Goal: Task Accomplishment & Management: Manage account settings

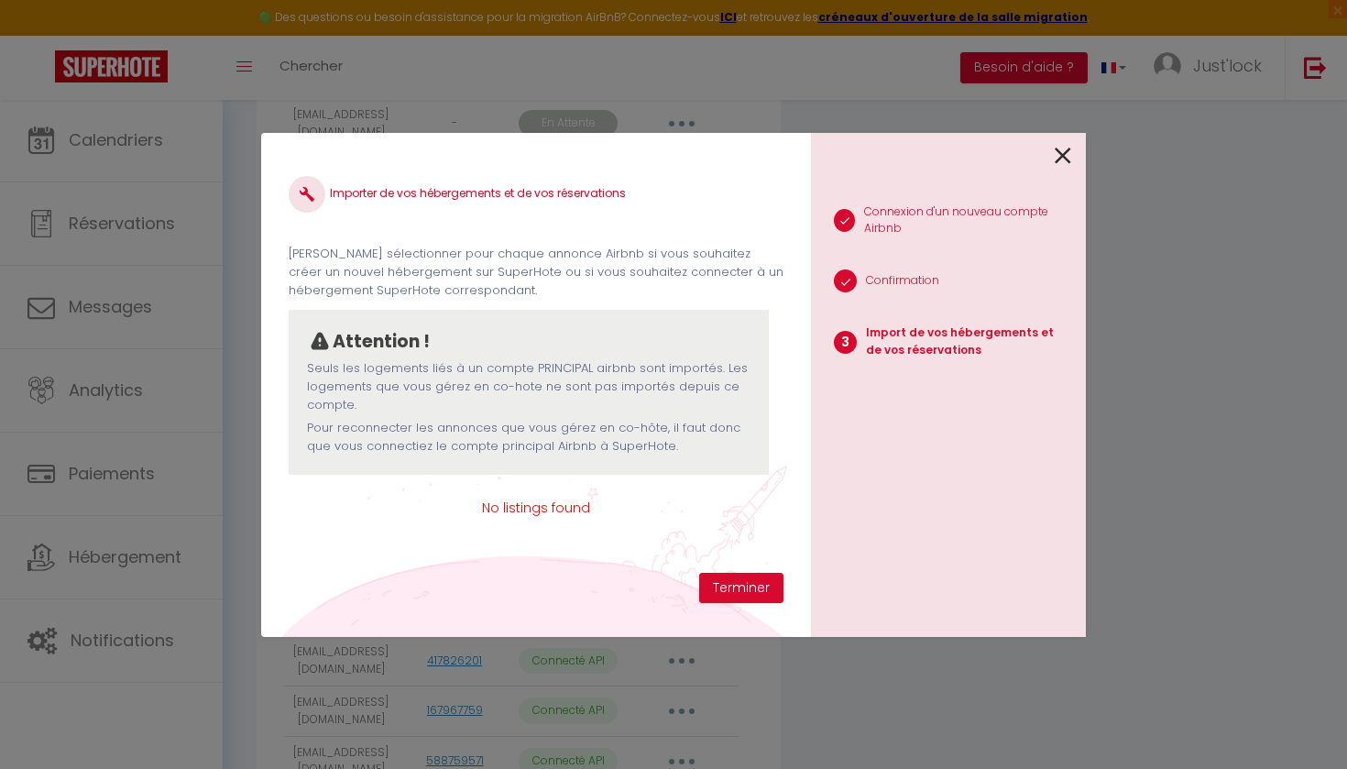
drag, startPoint x: 744, startPoint y: 578, endPoint x: 643, endPoint y: 576, distance: 100.8
click at [744, 579] on button "Terminer" at bounding box center [741, 588] width 84 height 31
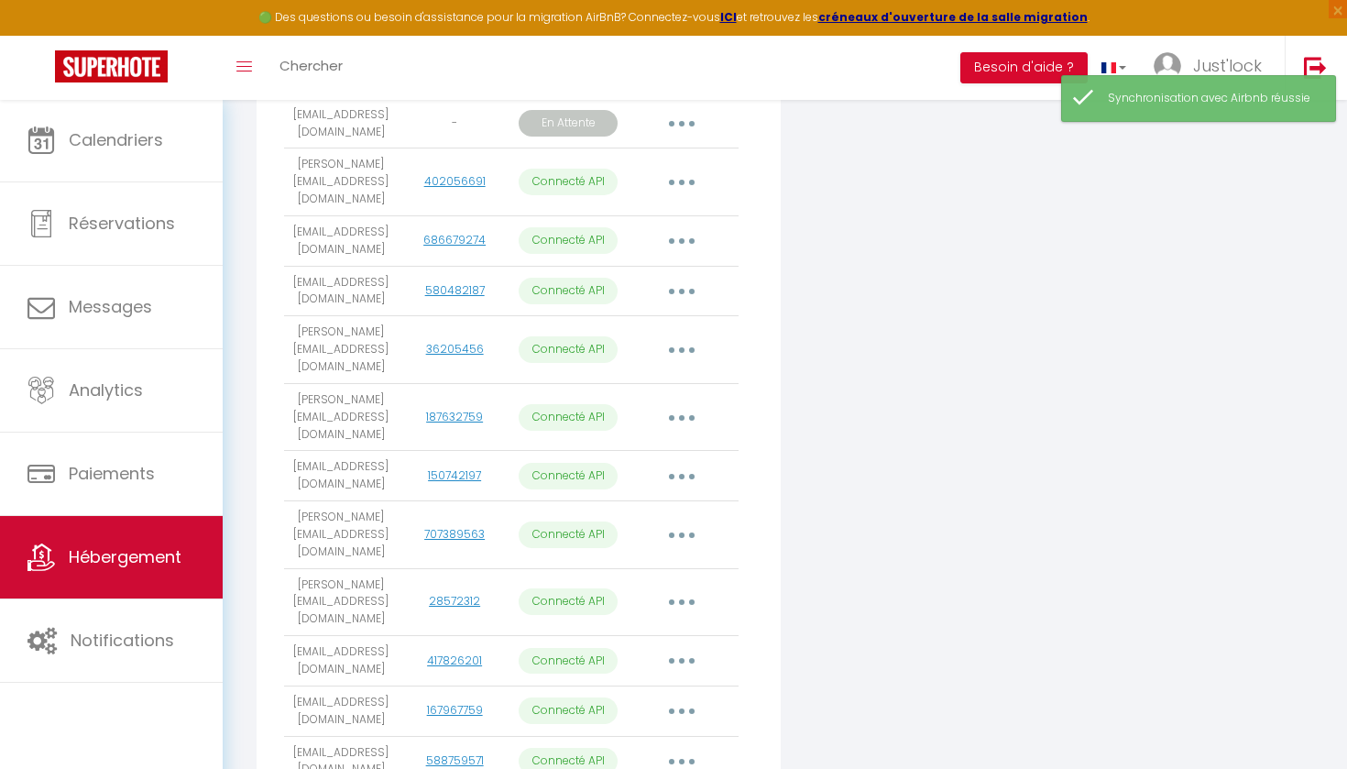
click at [127, 563] on span "Hébergement" at bounding box center [125, 556] width 113 height 23
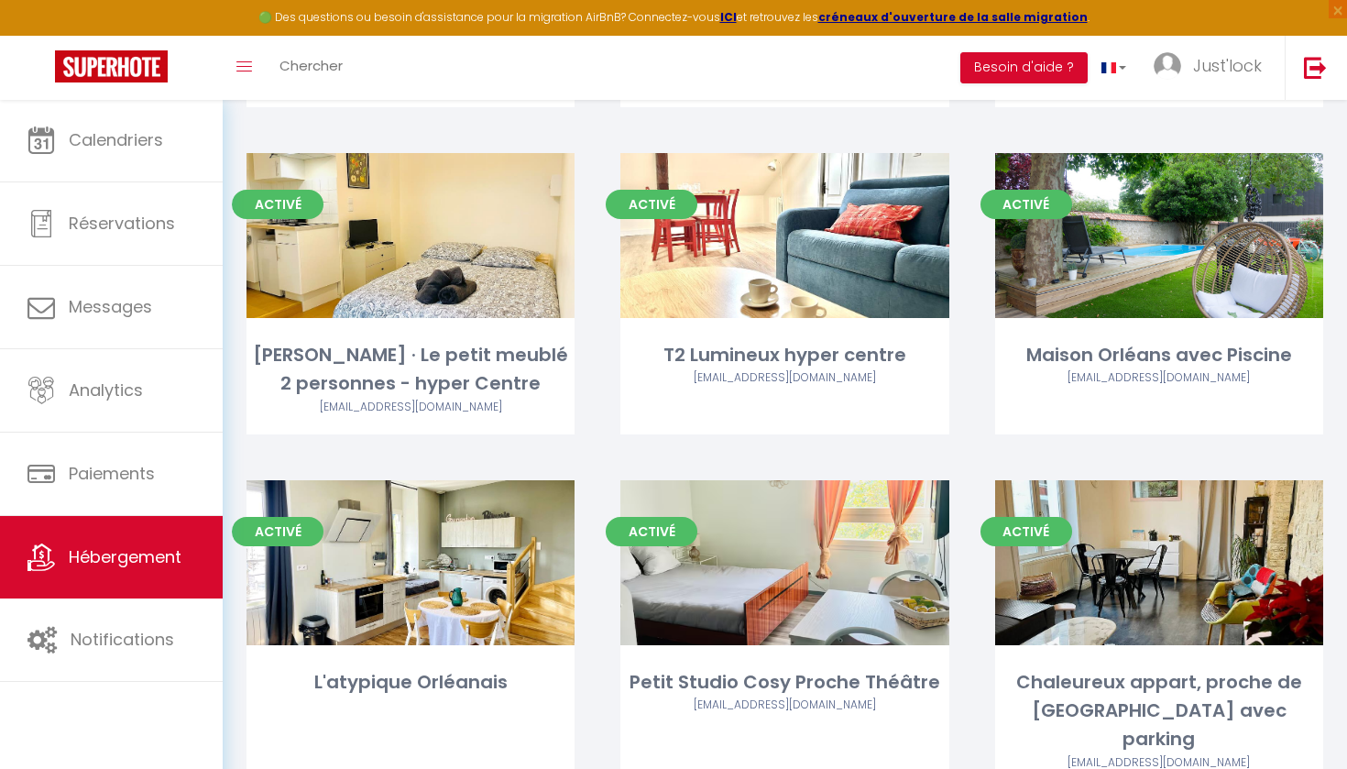
scroll to position [1801, 0]
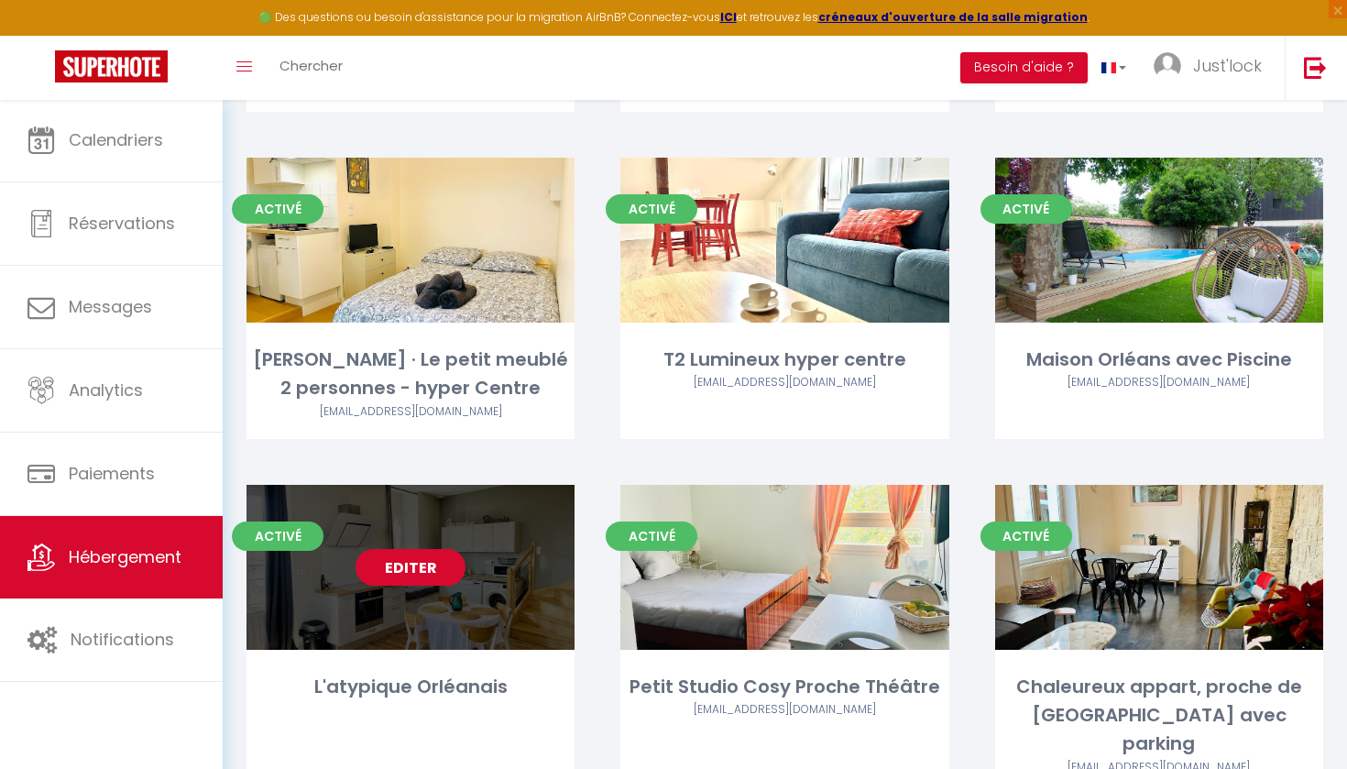
click at [405, 549] on link "Editer" at bounding box center [411, 567] width 110 height 37
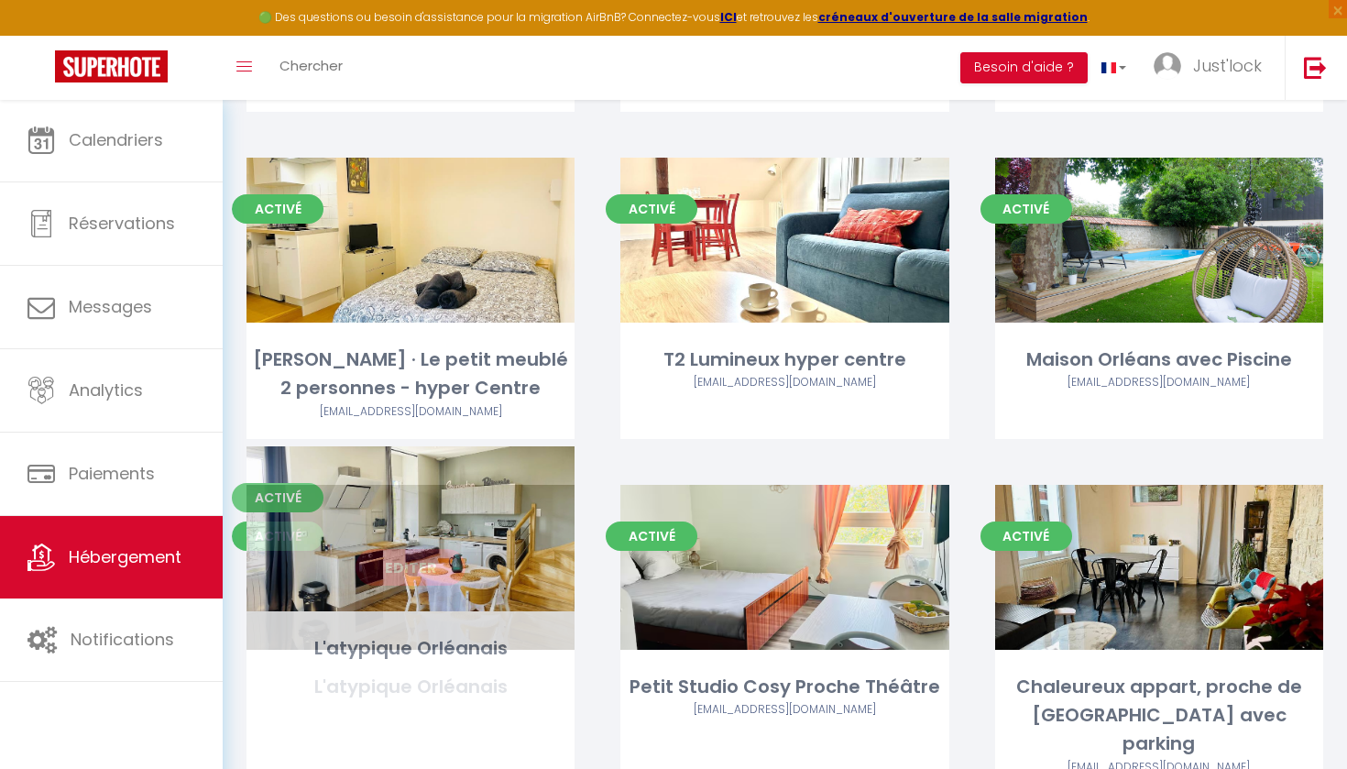
click at [405, 549] on link "Editer" at bounding box center [411, 567] width 110 height 37
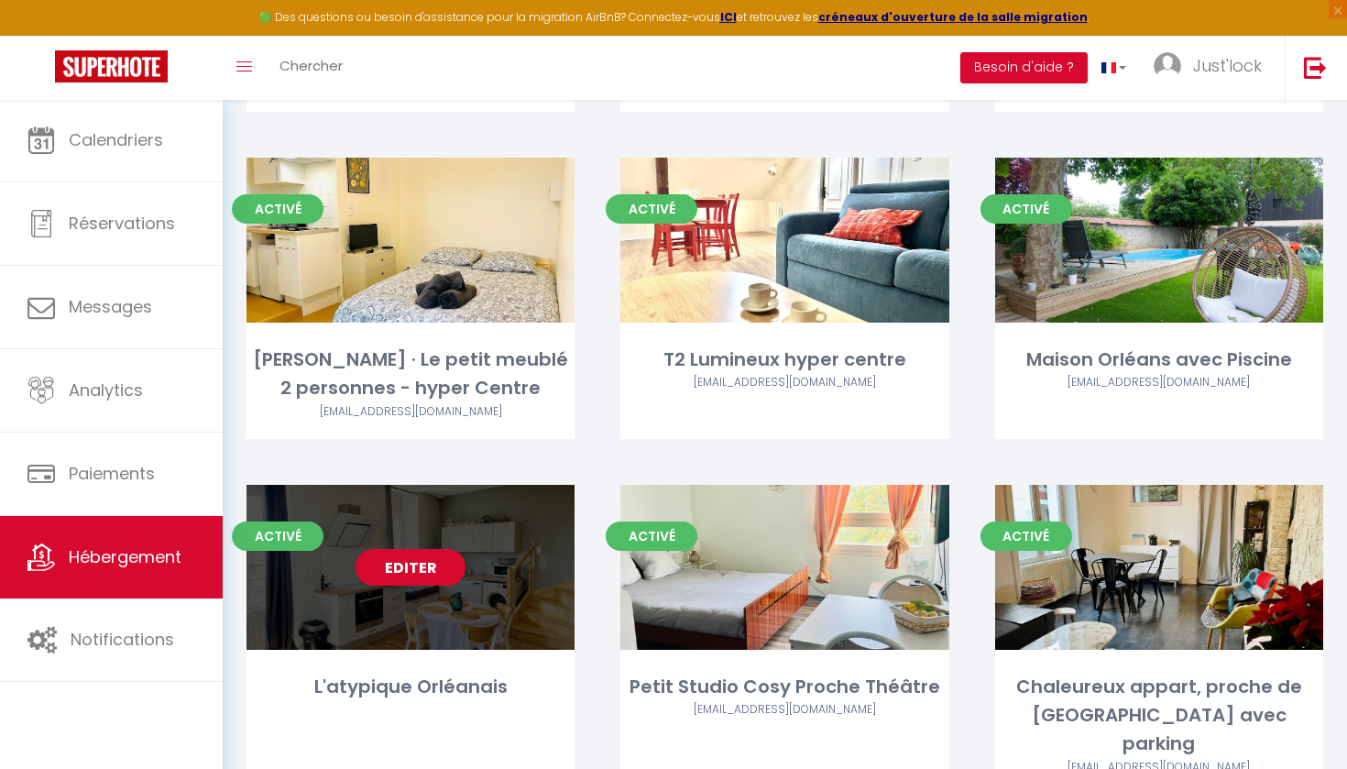
click at [430, 549] on link "Editer" at bounding box center [411, 567] width 110 height 37
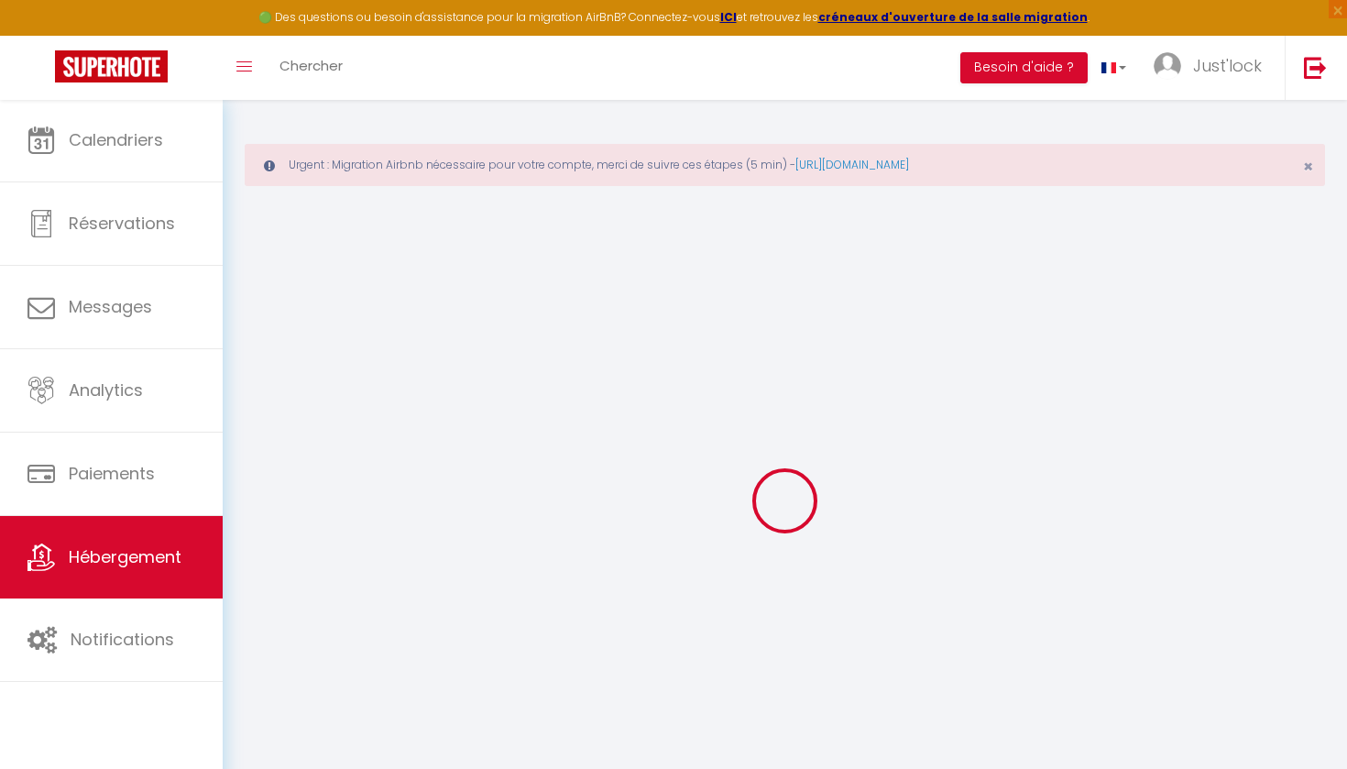
select select "+ 20 %"
select select "+ 21 %"
checkbox input "false"
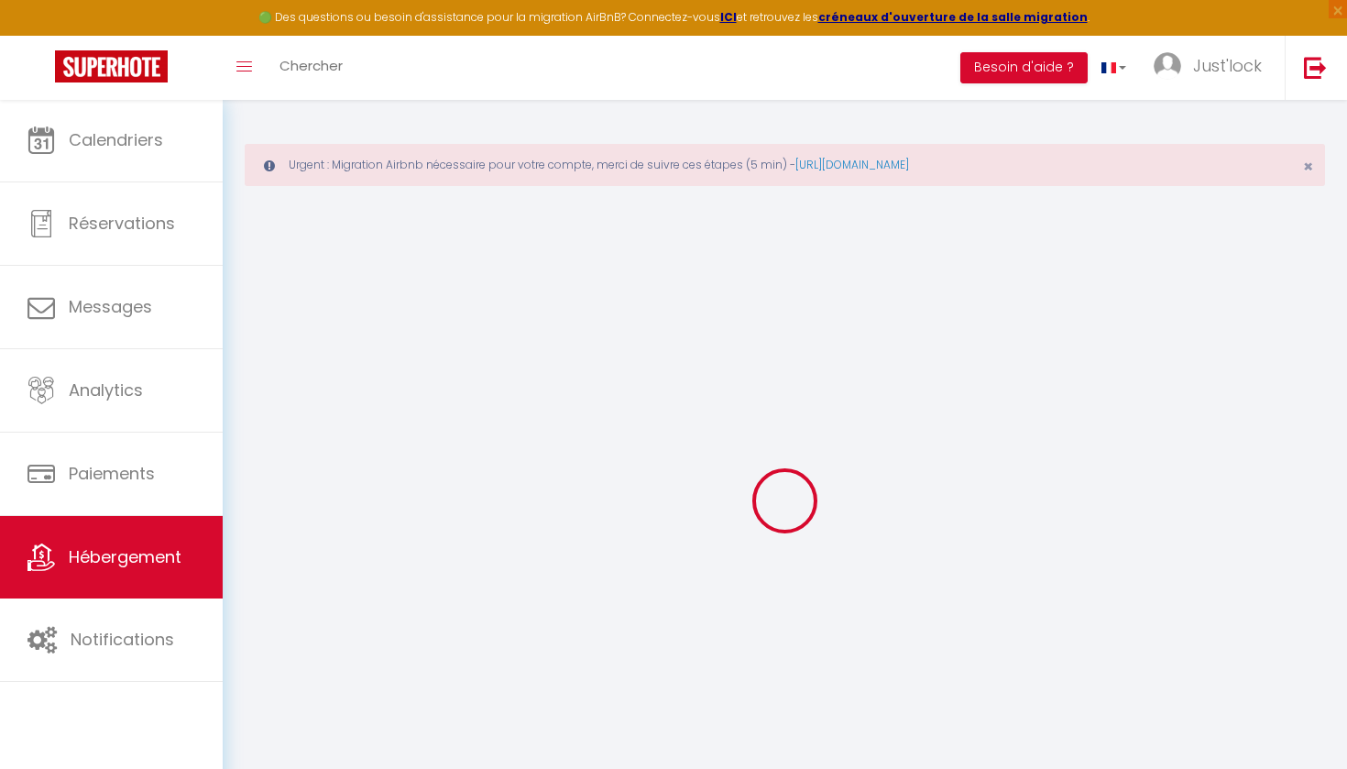
checkbox input "false"
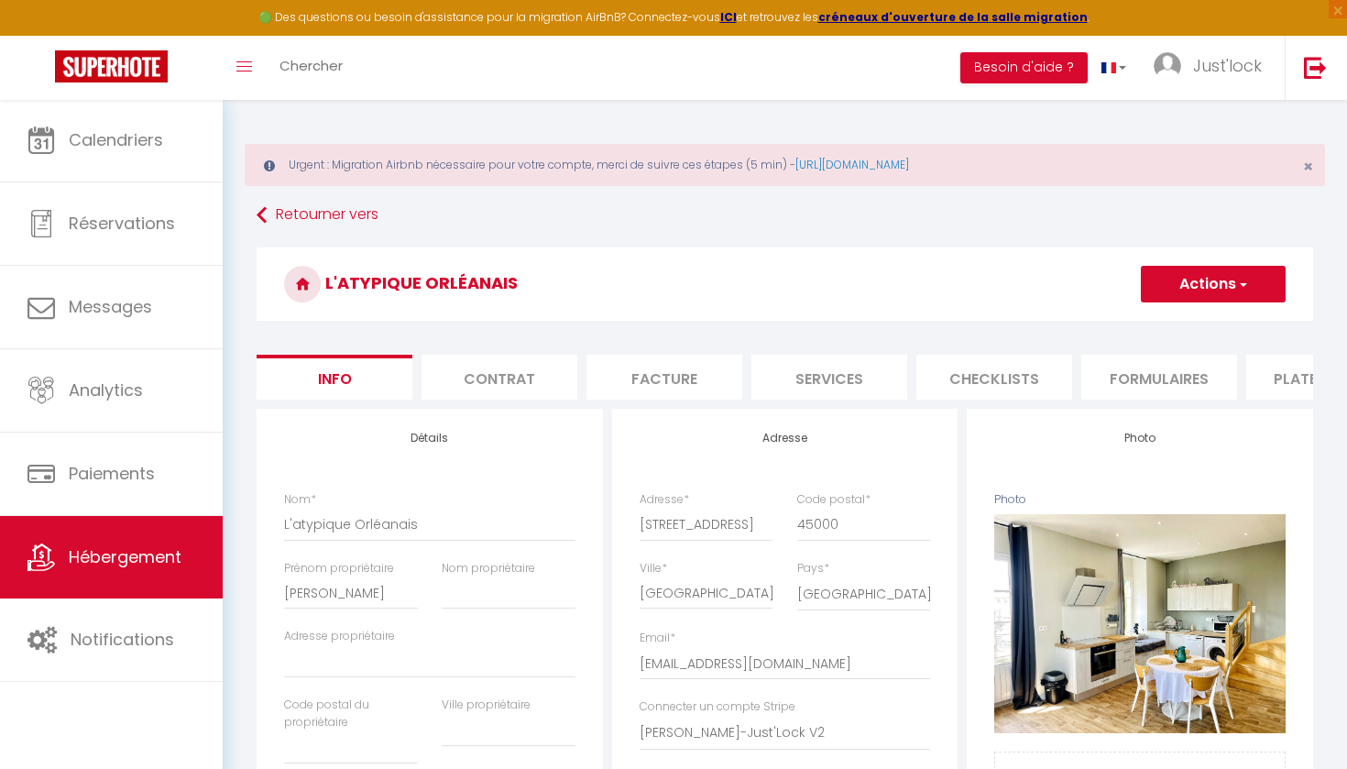
click at [1280, 382] on li "Plateformes" at bounding box center [1324, 377] width 156 height 45
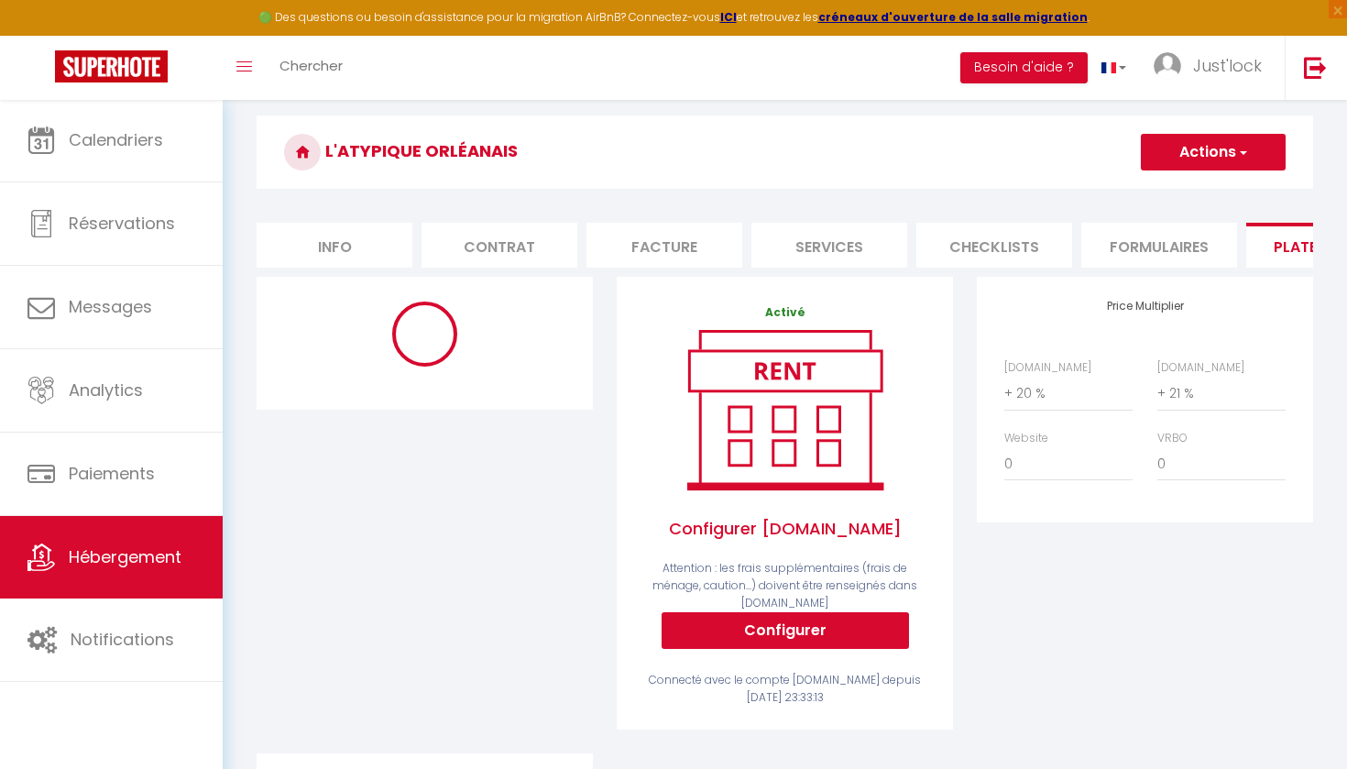
scroll to position [133, 0]
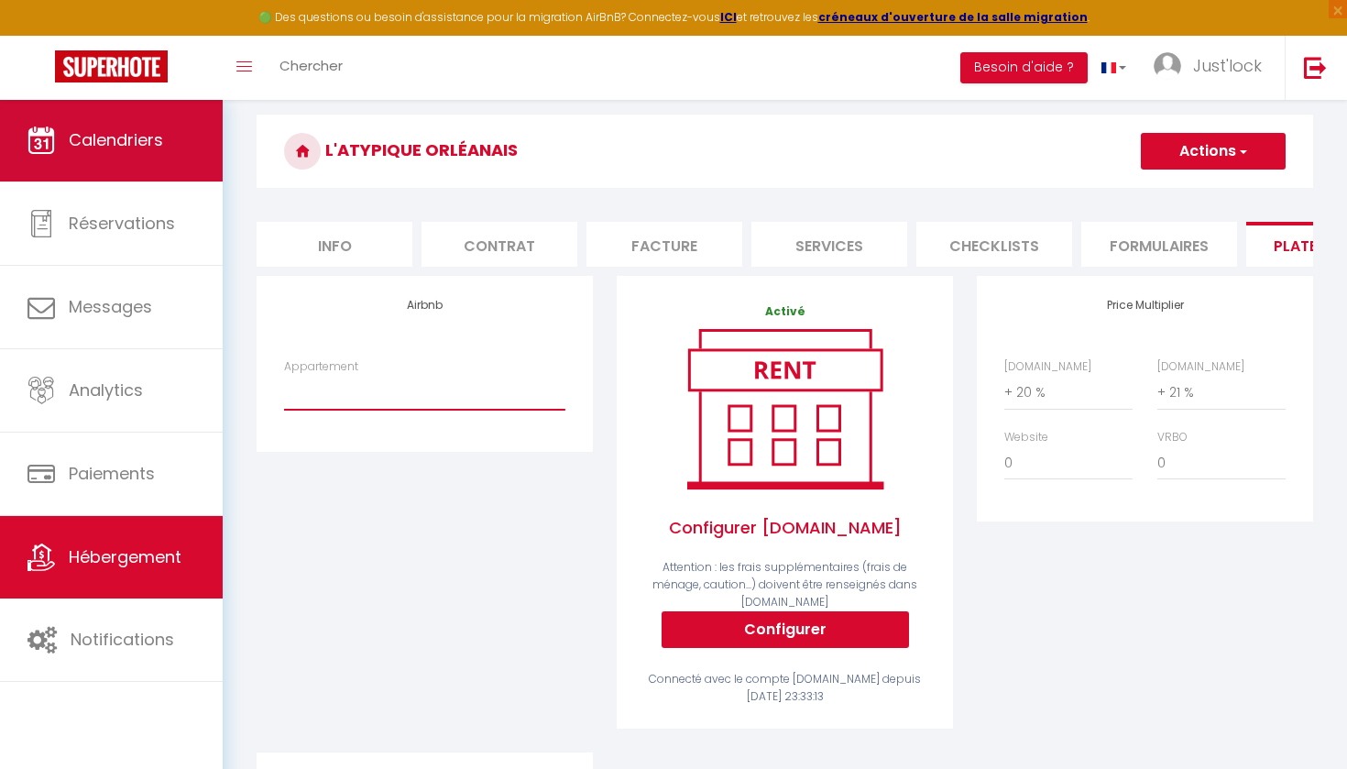
click at [88, 142] on span "Calendriers" at bounding box center [116, 139] width 94 height 23
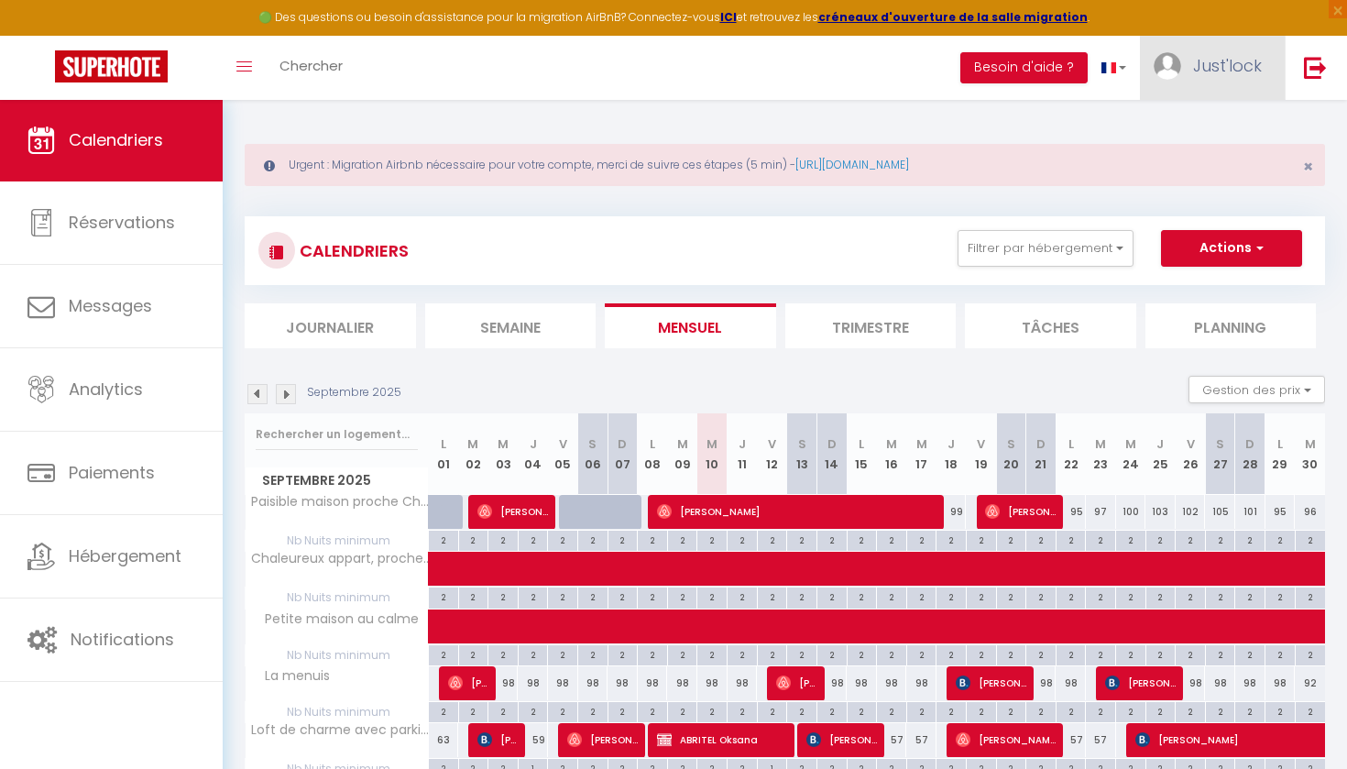
click at [1269, 58] on link "Just'lock" at bounding box center [1212, 68] width 145 height 64
click at [1202, 129] on link "Paramètres" at bounding box center [1212, 127] width 136 height 31
select select "fr"
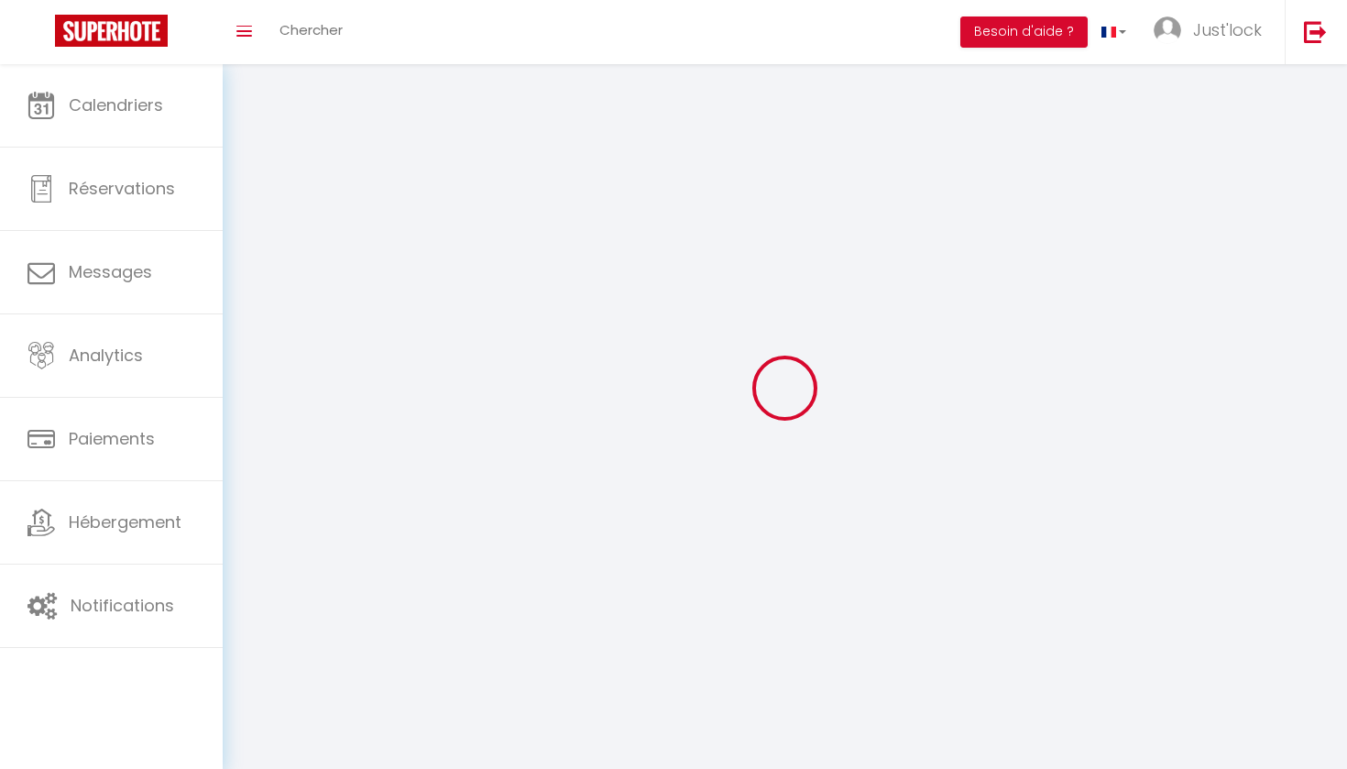
type input "Just'lock"
type input "Conciergerie"
type input "0760743200"
type input "[STREET_ADDRESS]"
type input "45160"
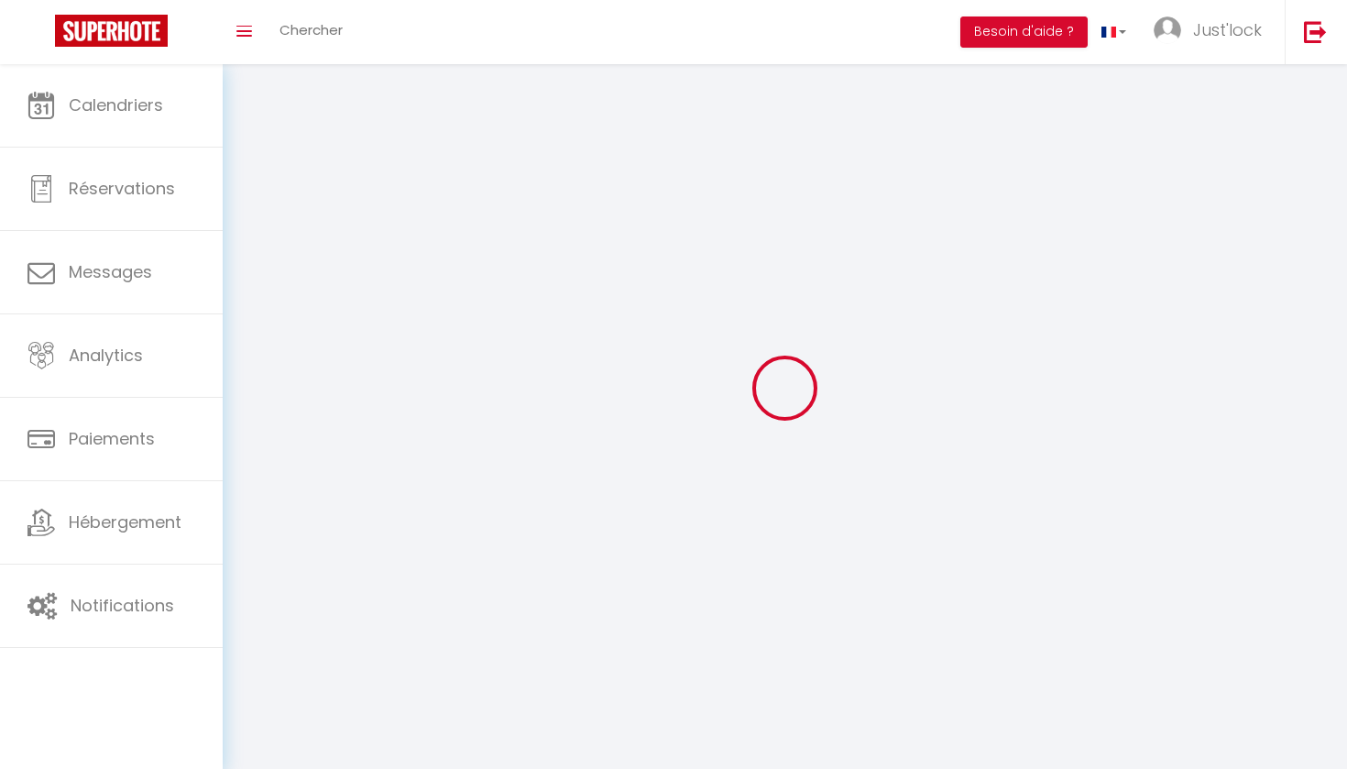
type input "SAINT HILAIRE SAINT MESMIN"
type input "XSQcm0pUgeq8Zjrlw5u1sTdDG"
type input "SPghkob7SNQ9c1LJ8LQntre9y"
type input "[URL][DOMAIN_NAME]"
select select "1"
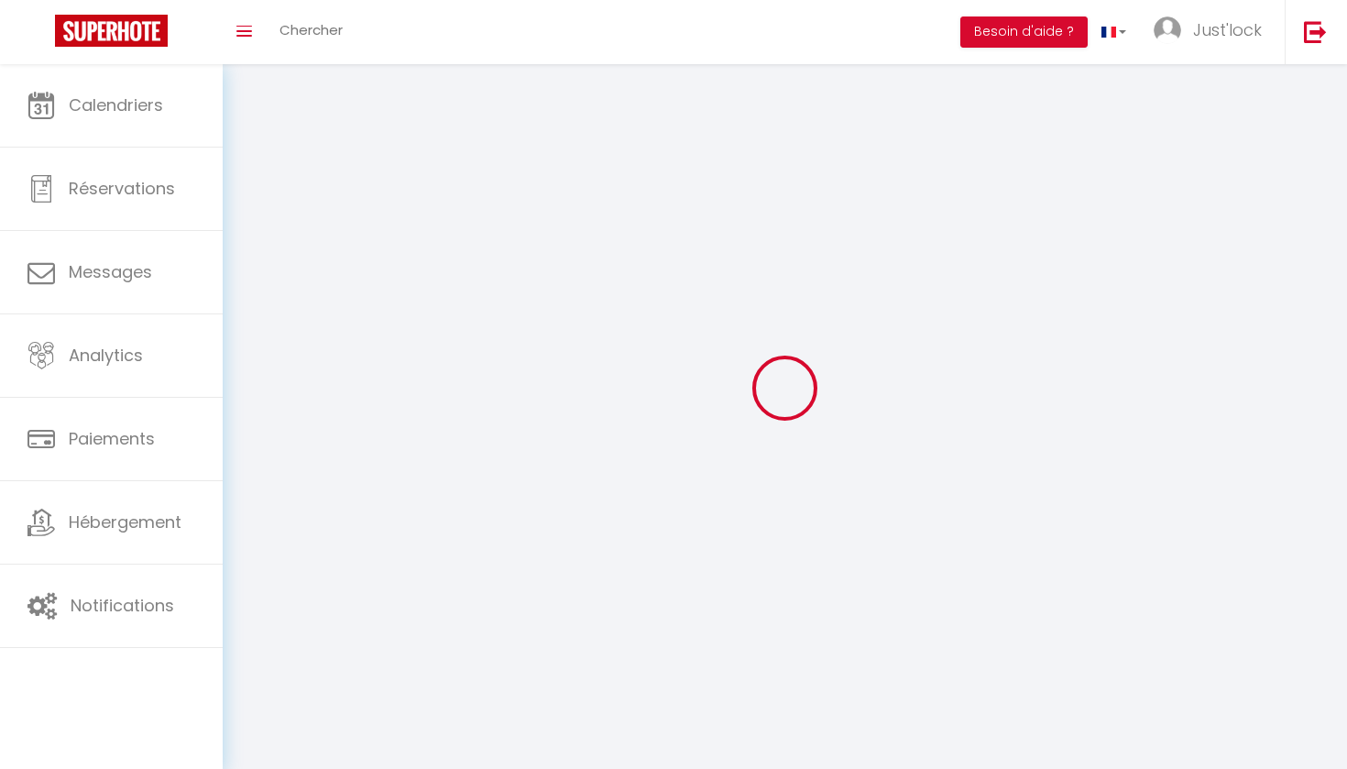
select select "28"
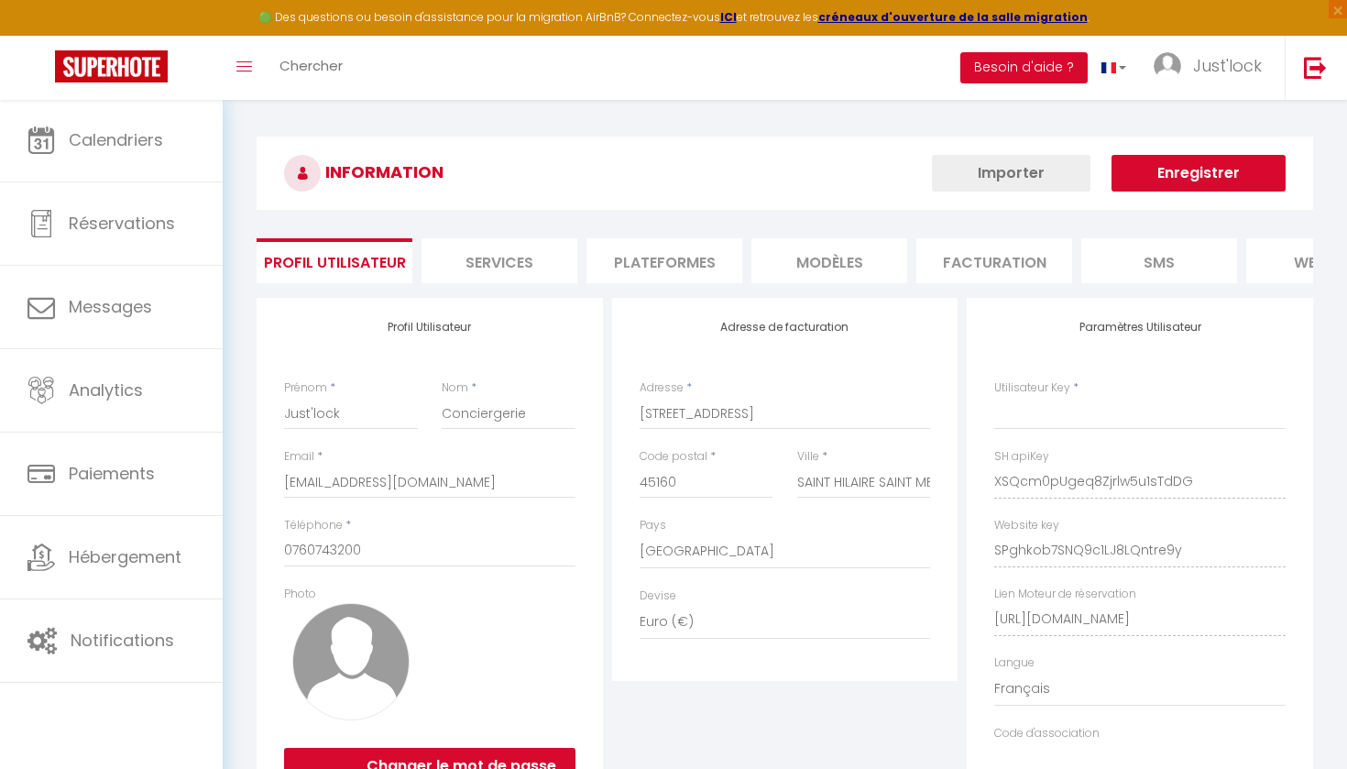
type input "XSQcm0pUgeq8Zjrlw5u1sTdDG"
type input "SPghkob7SNQ9c1LJ8LQntre9y"
type input "[URL][DOMAIN_NAME]"
select select "fr"
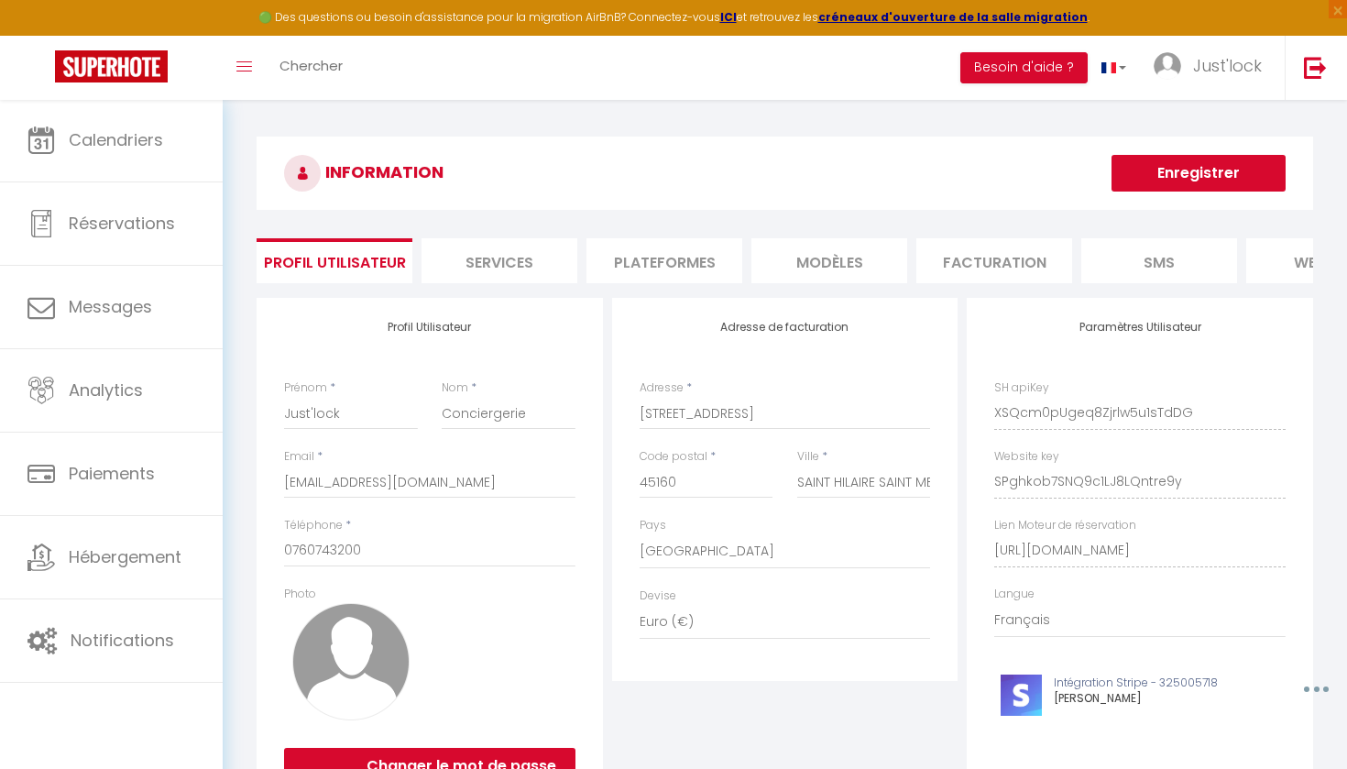
drag, startPoint x: 657, startPoint y: 261, endPoint x: 650, endPoint y: 292, distance: 32.0
click at [656, 262] on li "Plateformes" at bounding box center [665, 260] width 156 height 45
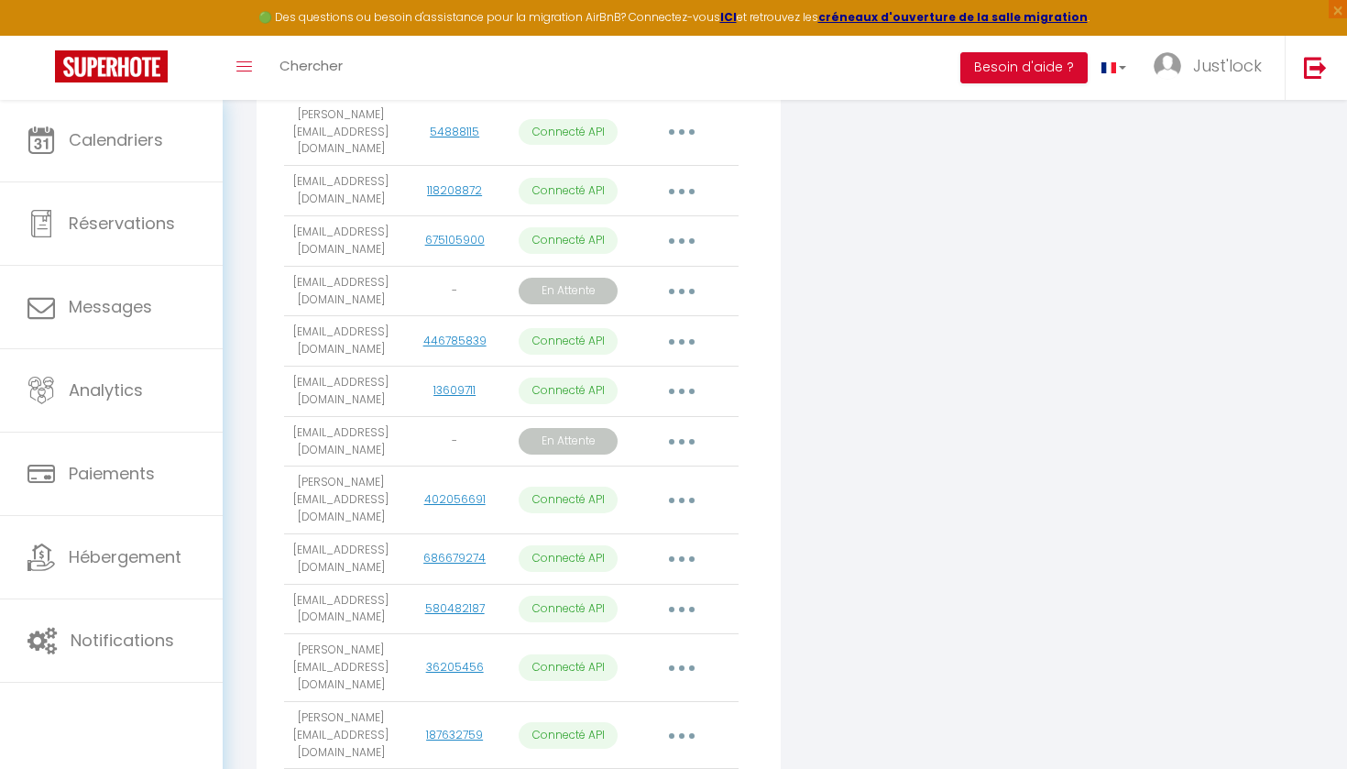
scroll to position [660, 0]
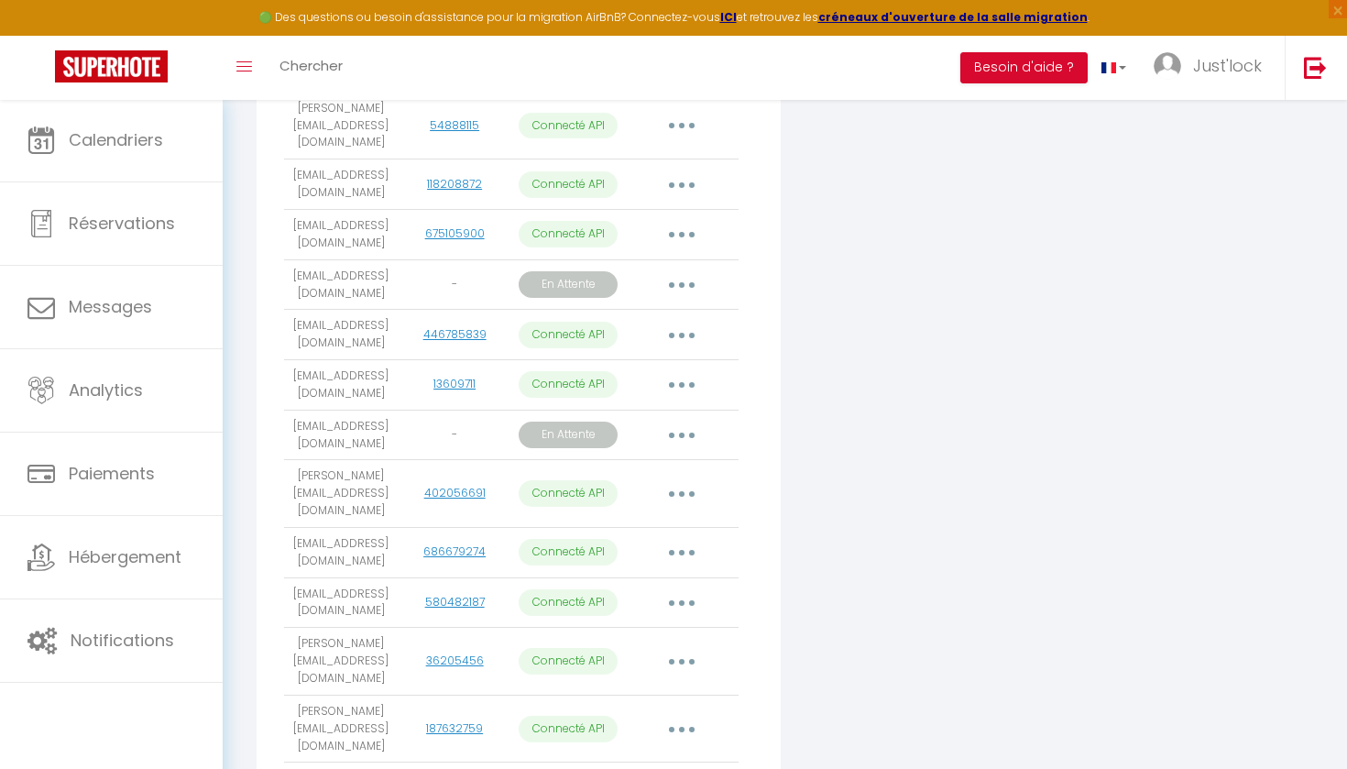
click at [685, 421] on button "button" at bounding box center [681, 435] width 51 height 29
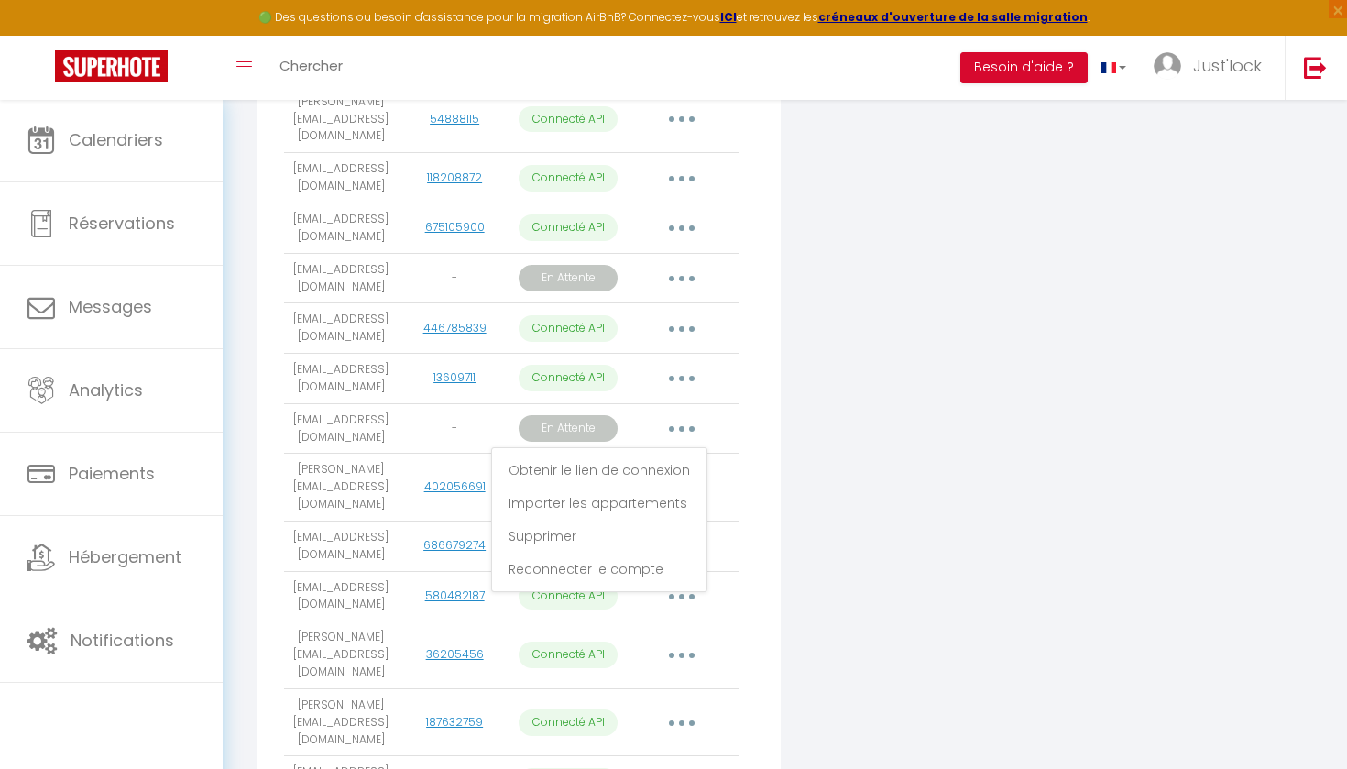
click at [638, 455] on link "Obtenir le lien de connexion" at bounding box center [599, 470] width 205 height 31
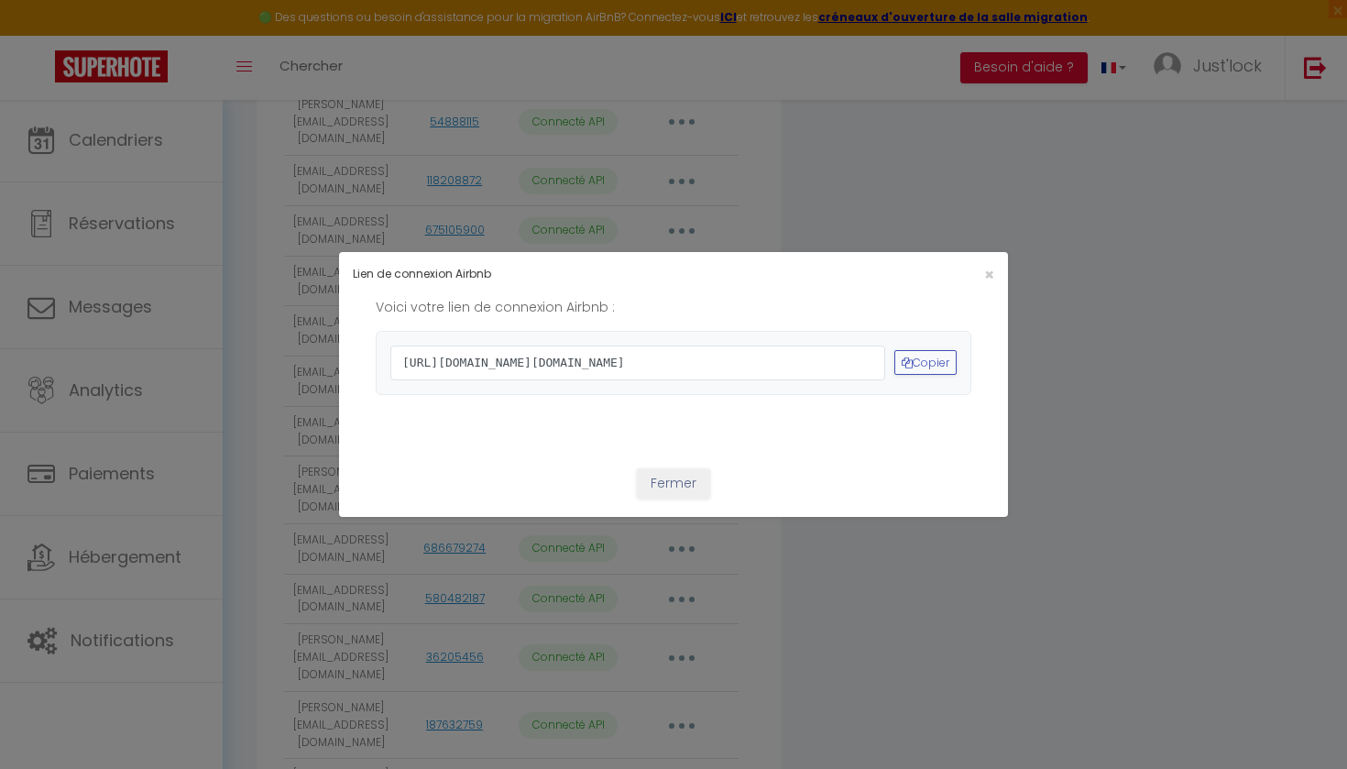
drag, startPoint x: 992, startPoint y: 230, endPoint x: 1014, endPoint y: 284, distance: 58.4
click at [993, 263] on span "×" at bounding box center [989, 274] width 10 height 23
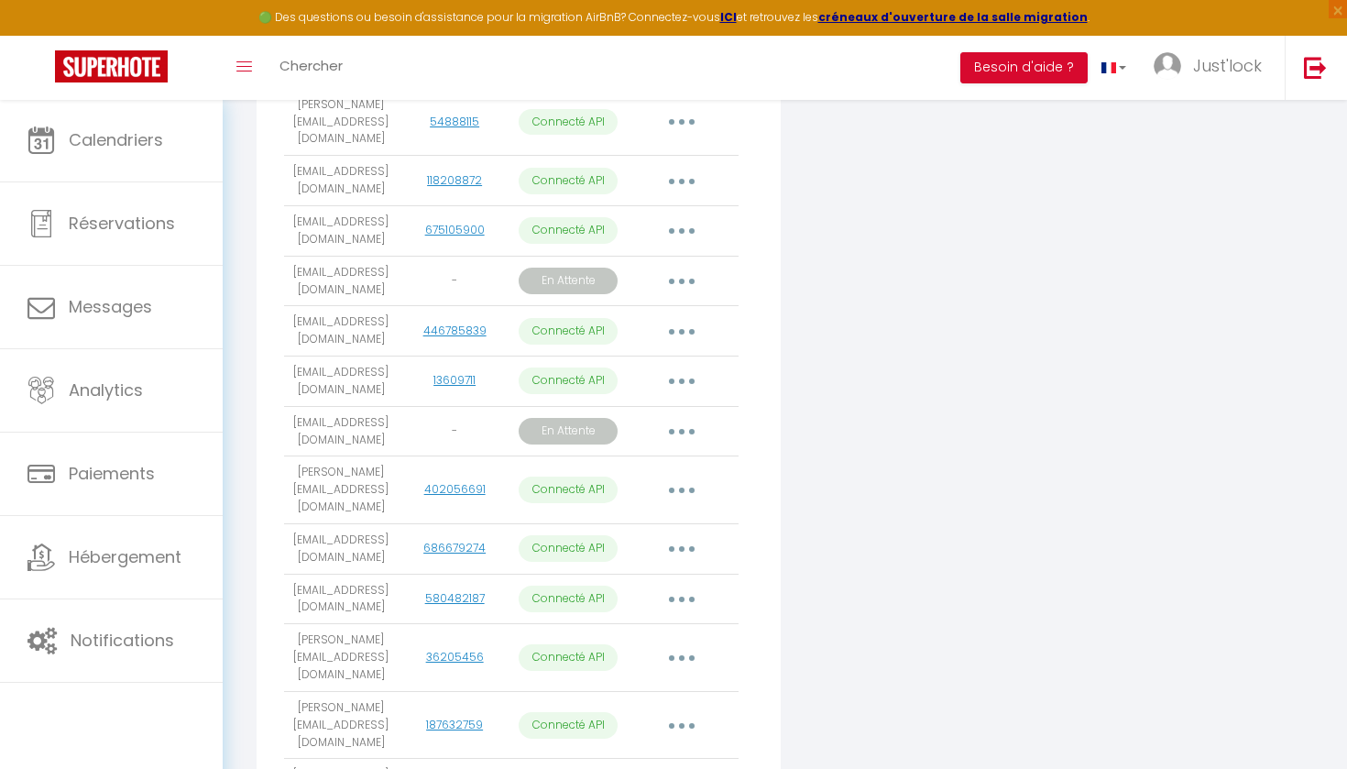
click at [688, 417] on button "button" at bounding box center [681, 431] width 51 height 29
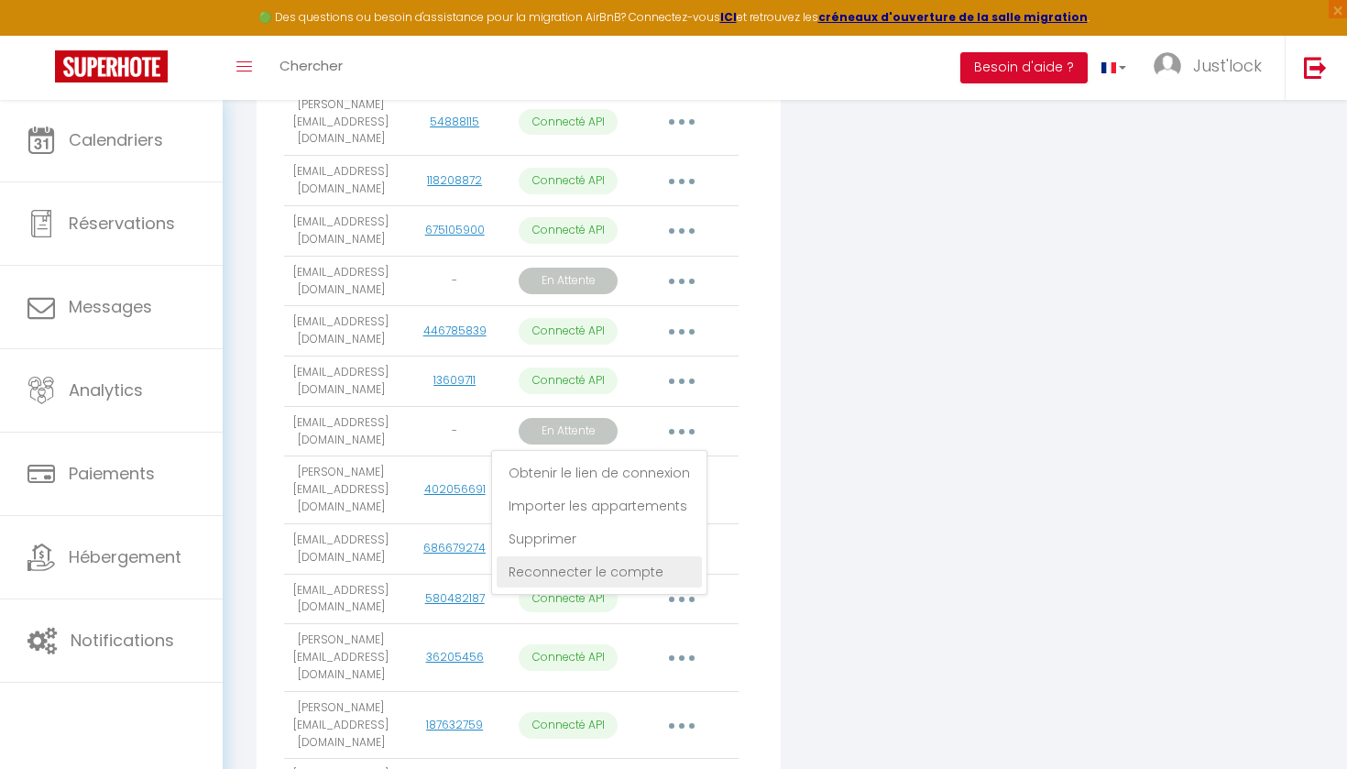
click at [650, 556] on link "Reconnecter le compte" at bounding box center [599, 571] width 205 height 31
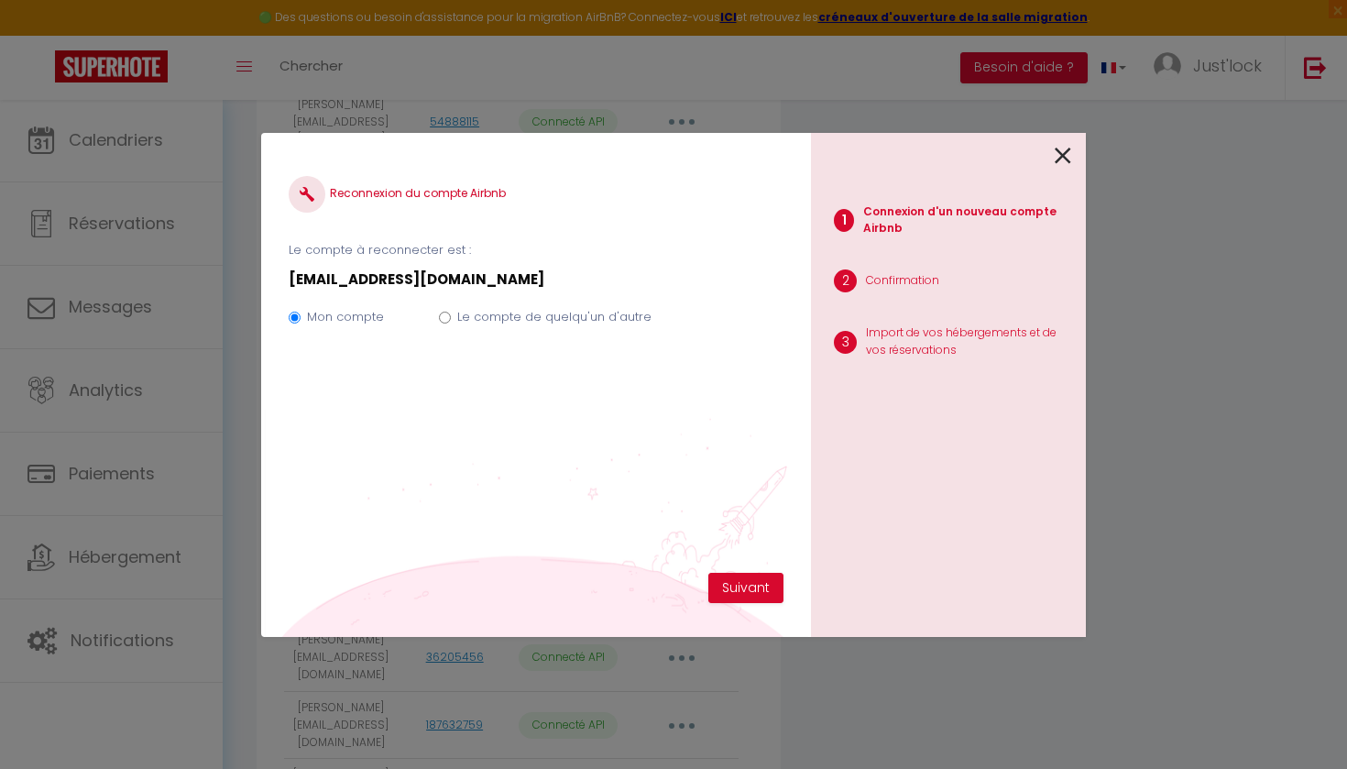
click at [588, 325] on label "Le compte de quelqu'un d'autre" at bounding box center [554, 317] width 194 height 18
click at [451, 324] on input "Le compte de quelqu'un d'autre" at bounding box center [445, 318] width 12 height 12
radio input "true"
radio input "false"
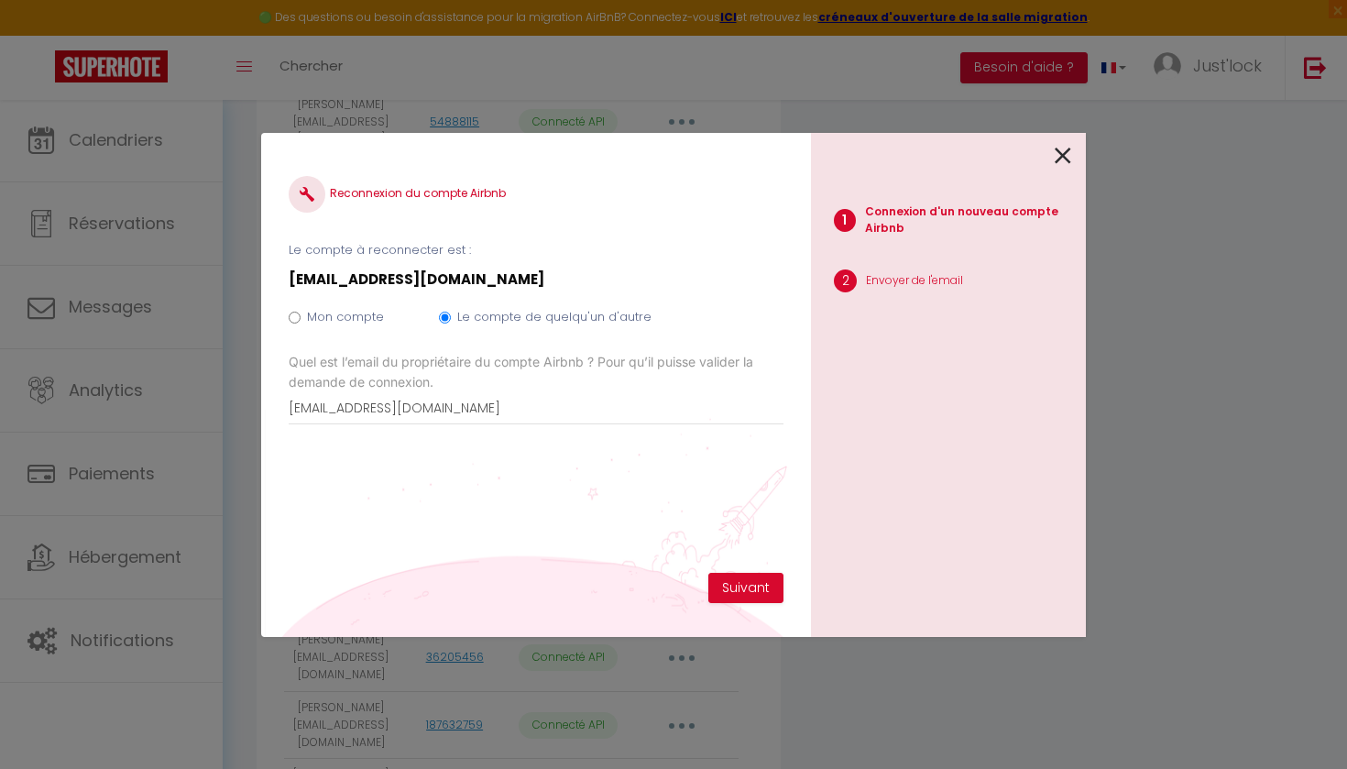
drag, startPoint x: 353, startPoint y: 403, endPoint x: 390, endPoint y: 348, distance: 66.1
click at [352, 403] on input "[EMAIL_ADDRESS][DOMAIN_NAME]" at bounding box center [536, 408] width 495 height 33
type input "[EMAIL_ADDRESS][DOMAIN_NAME]"
click at [755, 587] on button "Suivant" at bounding box center [745, 588] width 75 height 31
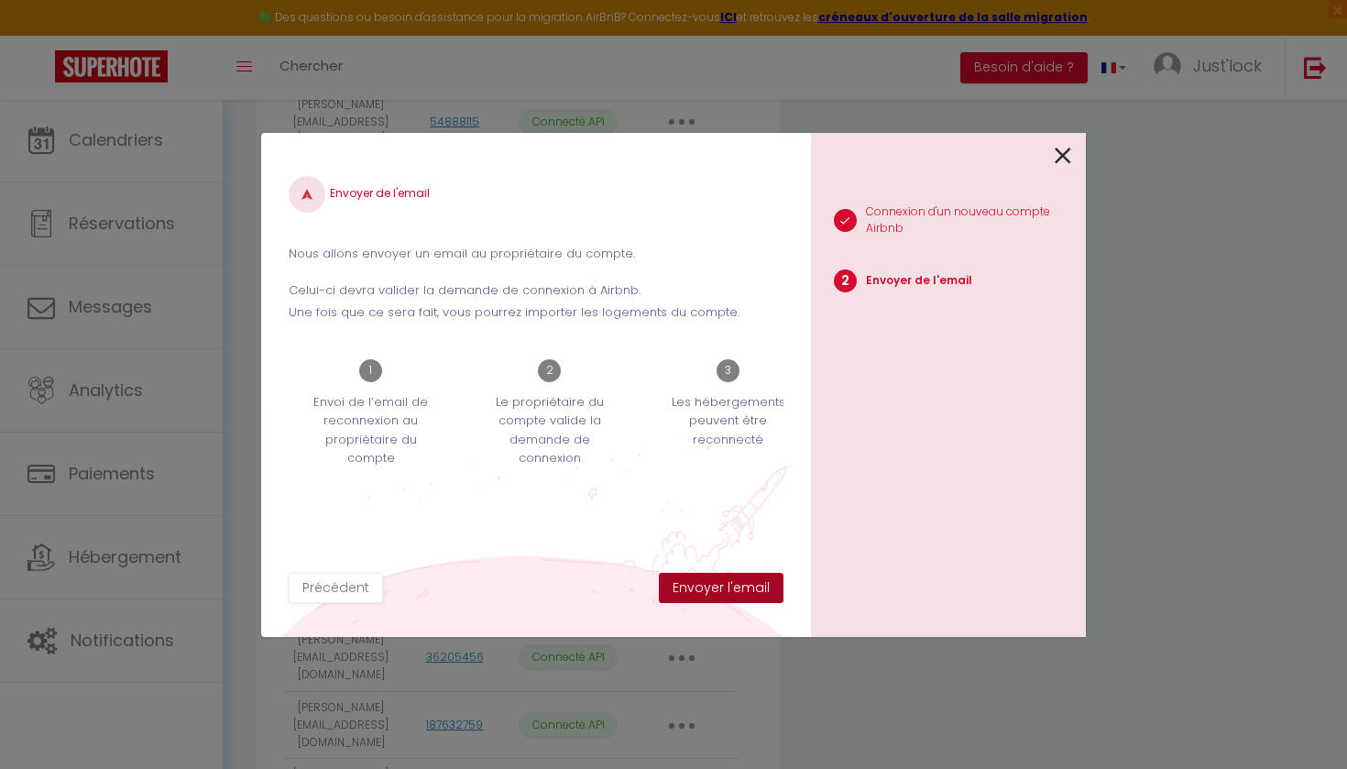
click at [728, 589] on button "Envoyer l'email" at bounding box center [721, 588] width 125 height 31
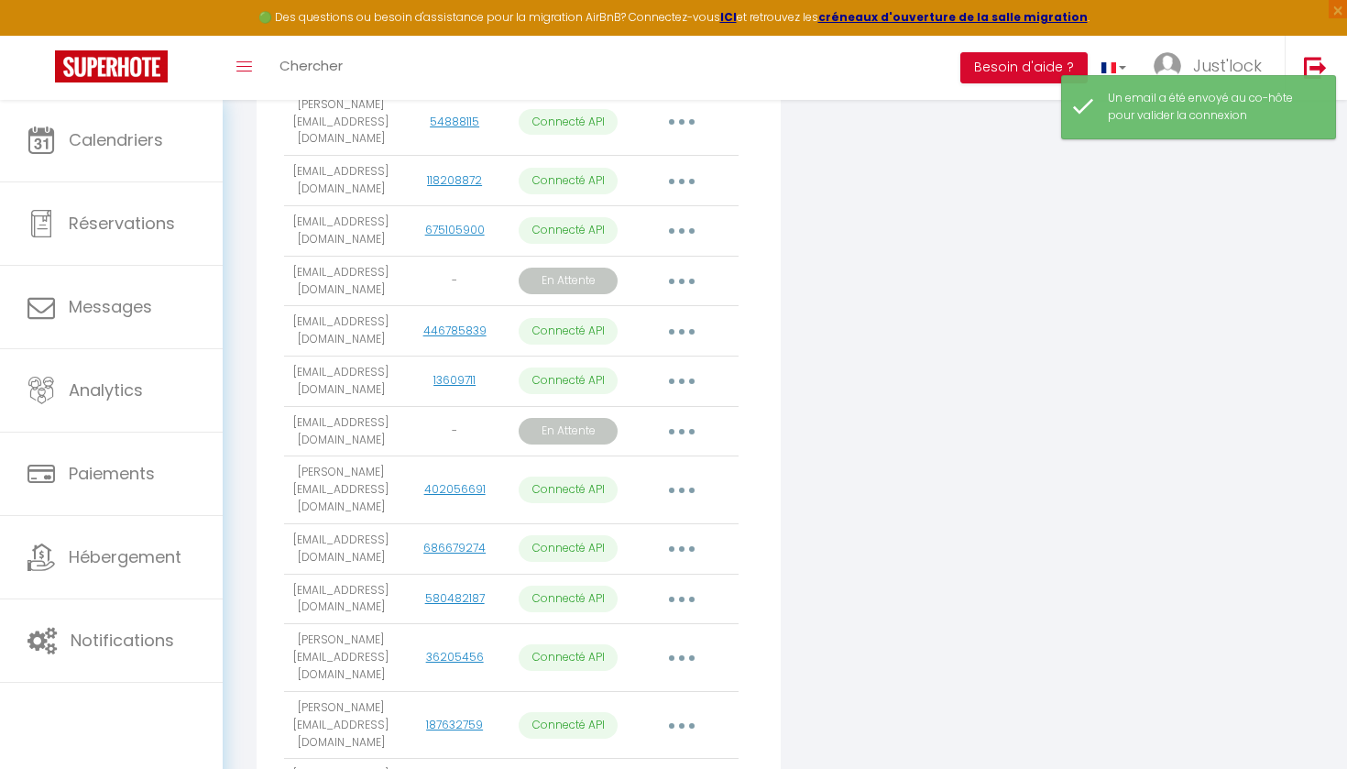
click at [683, 429] on icon "button" at bounding box center [681, 431] width 5 height 5
click at [663, 457] on link "Obtenir le lien de connexion" at bounding box center [599, 472] width 205 height 31
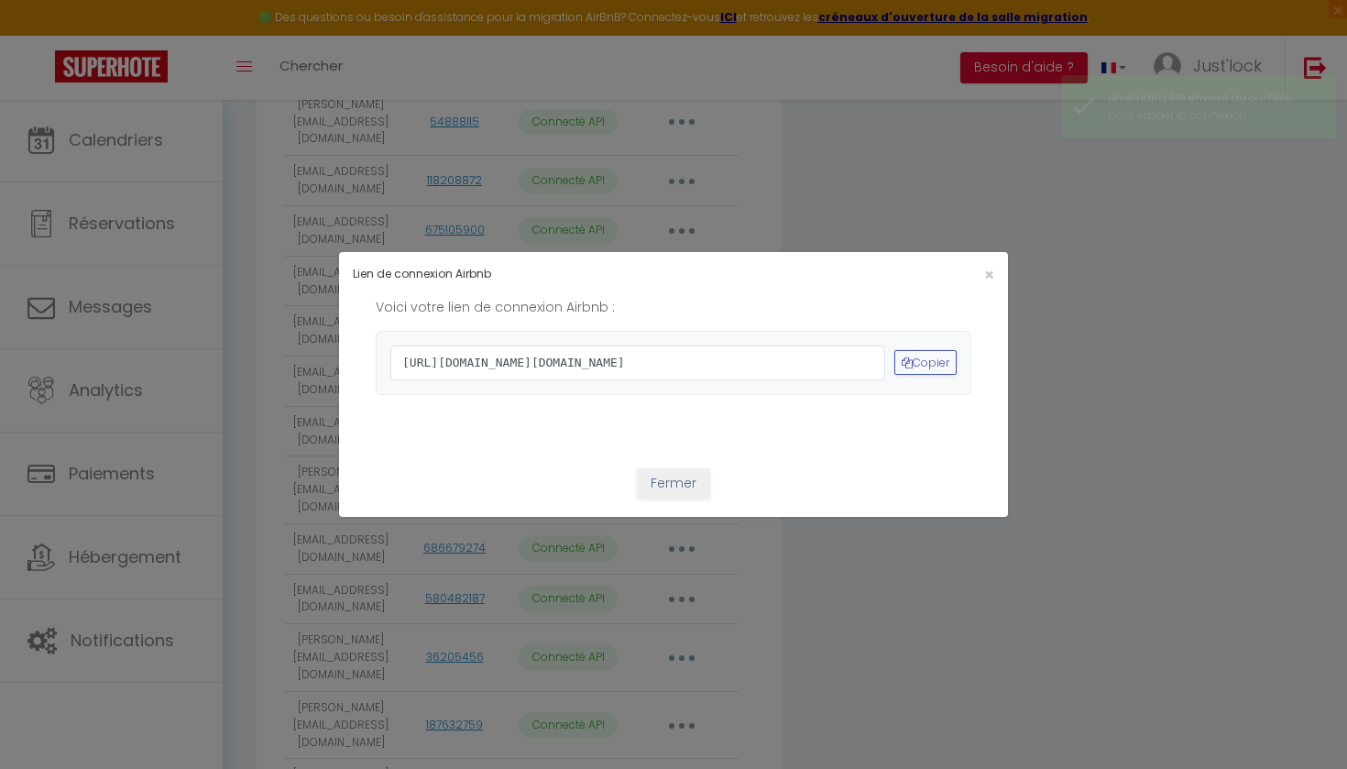
drag, startPoint x: 577, startPoint y: 405, endPoint x: 489, endPoint y: 369, distance: 95.8
click at [406, 346] on span "https://www.airbnb.com/oauth2/auth?client_id=41cohh4wmz0c6jjcf4i2t6tti&redirect…" at bounding box center [637, 363] width 495 height 35
drag, startPoint x: 556, startPoint y: 413, endPoint x: 504, endPoint y: 381, distance: 61.3
click at [432, 352] on span "https://www.airbnb.com/oauth2/auth?client_id=41cohh4wmz0c6jjcf4i2t6tti&redirect…" at bounding box center [637, 363] width 495 height 35
drag, startPoint x: 554, startPoint y: 407, endPoint x: 430, endPoint y: 347, distance: 137.3
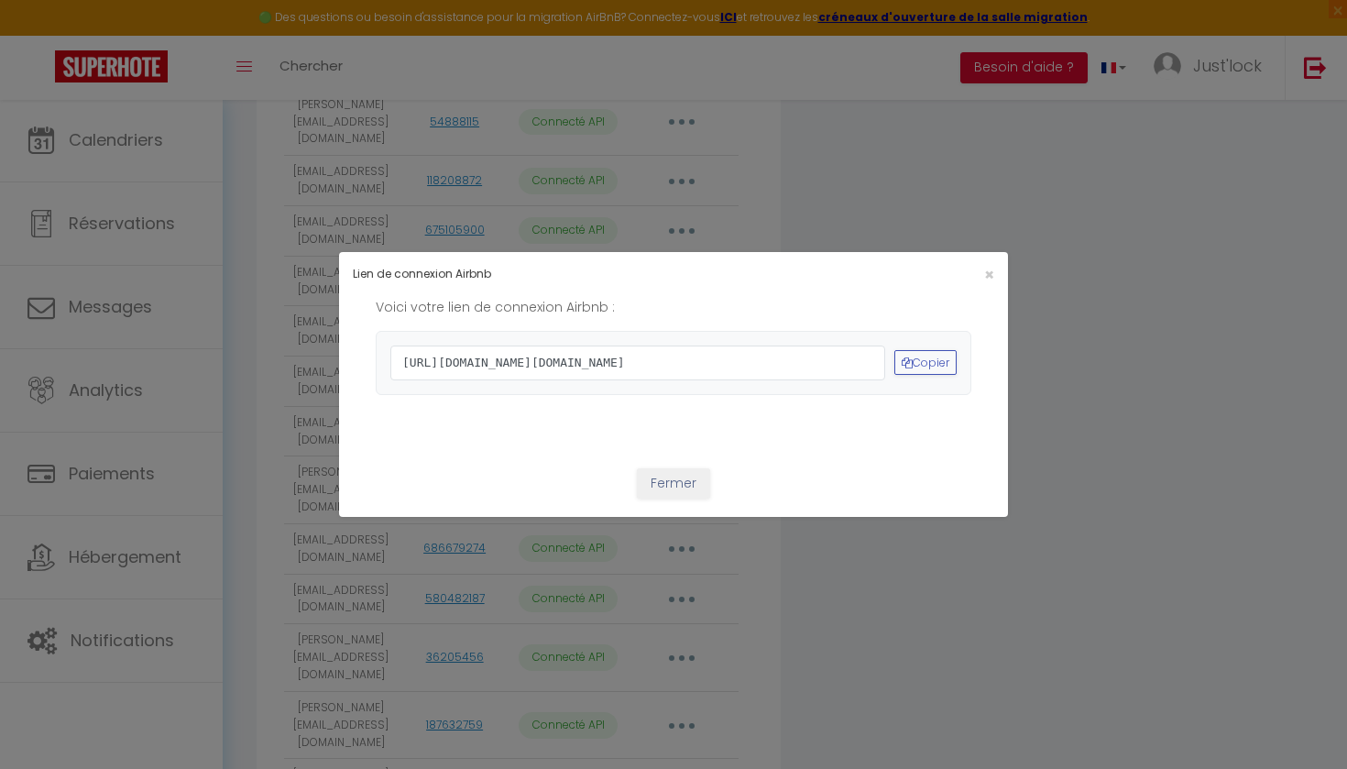
click at [423, 357] on span "https://www.airbnb.com/oauth2/auth?client_id=41cohh4wmz0c6jjcf4i2t6tti&redirect…" at bounding box center [637, 363] width 495 height 35
drag, startPoint x: 405, startPoint y: 317, endPoint x: 818, endPoint y: 334, distance: 412.8
click at [572, 380] on span "https://www.airbnb.com/oauth2/auth?client_id=41cohh4wmz0c6jjcf4i2t6tti&redirect…" at bounding box center [637, 363] width 495 height 35
click at [851, 351] on span "https://www.airbnb.com/oauth2/auth?client_id=41cohh4wmz0c6jjcf4i2t6tti&redirect…" at bounding box center [637, 363] width 495 height 35
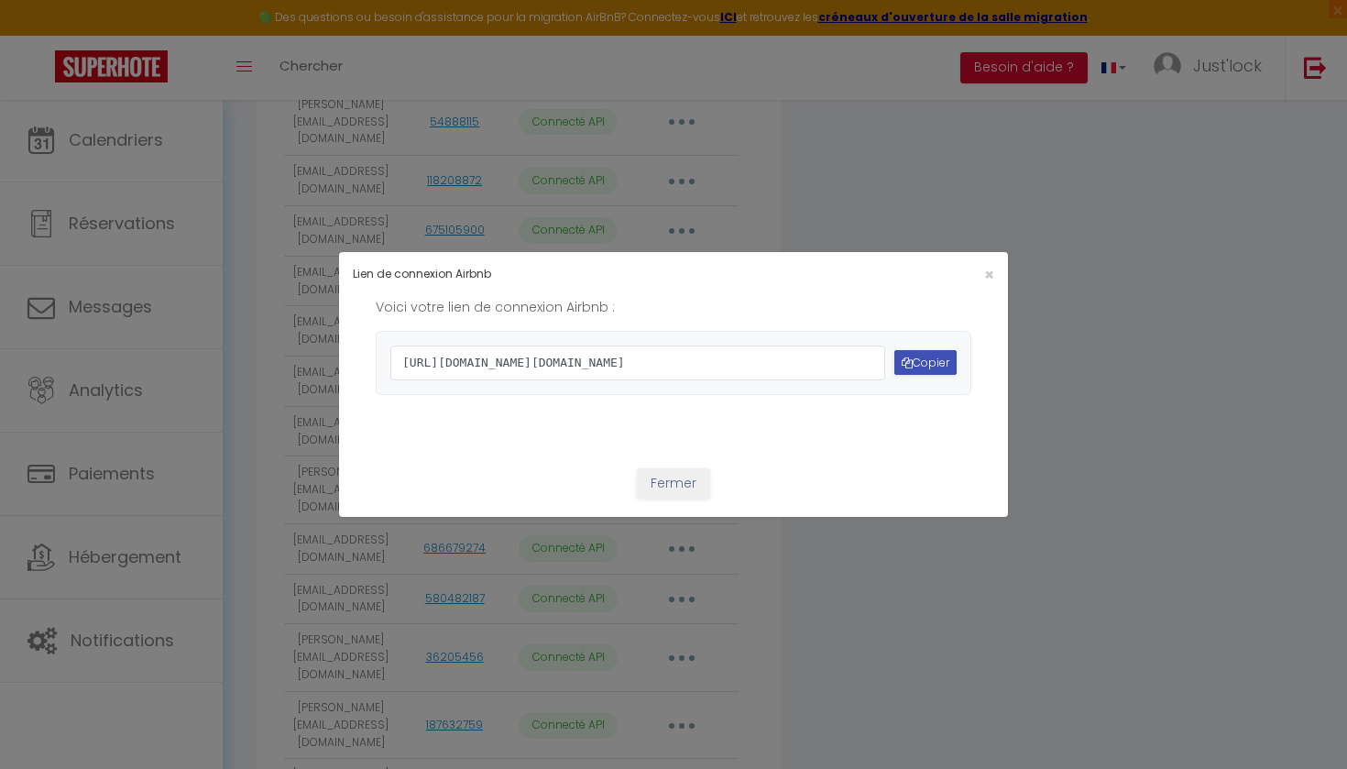
click at [914, 362] on button "Copier" at bounding box center [926, 362] width 62 height 25
click at [660, 499] on button "Fermer" at bounding box center [673, 483] width 73 height 31
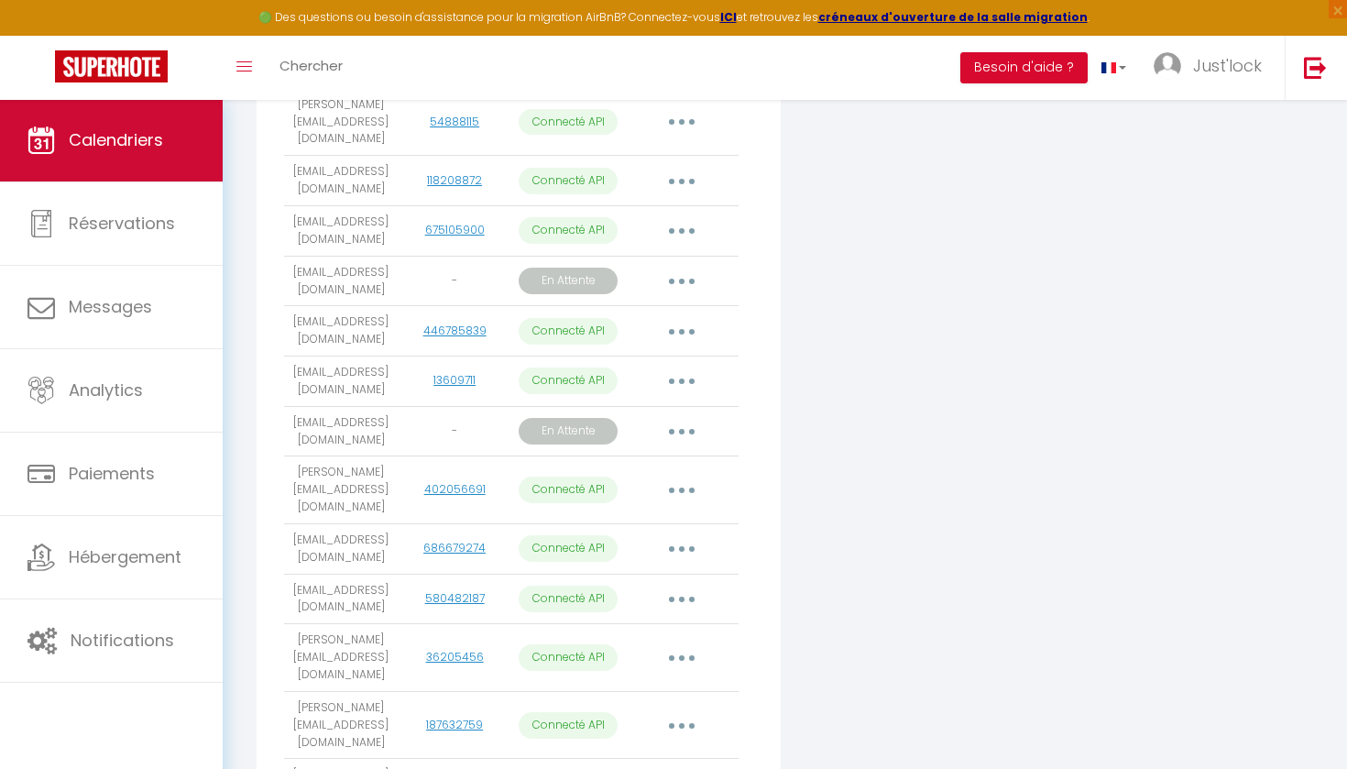
click at [141, 243] on ul "Calendriers Réservations Messages Analytics Paiements Hébergement Notifications" at bounding box center [111, 391] width 223 height 584
